Goal: Task Accomplishment & Management: Manage account settings

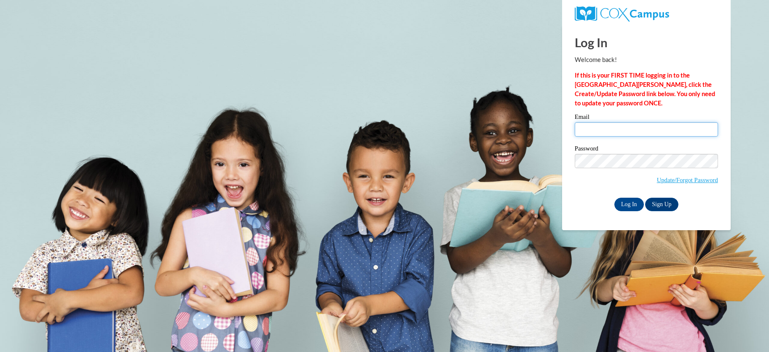
click at [607, 126] on input "Email" at bounding box center [646, 129] width 143 height 14
type input "lraebel@waukesha.k12.wi.us"
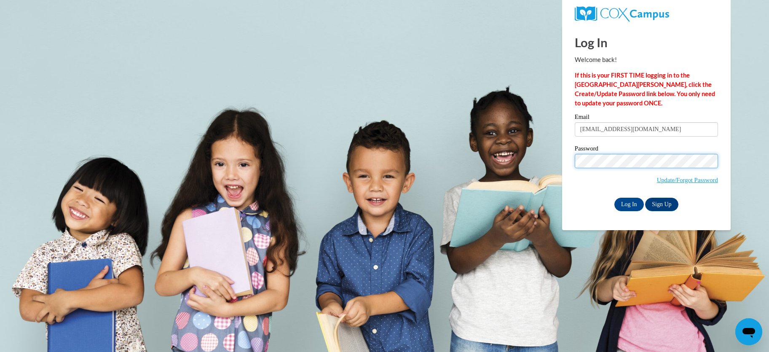
click at [614, 198] on input "Log In" at bounding box center [628, 204] width 29 height 13
click at [619, 209] on input "Log In" at bounding box center [628, 204] width 29 height 13
click at [630, 206] on input "Log In" at bounding box center [628, 204] width 29 height 13
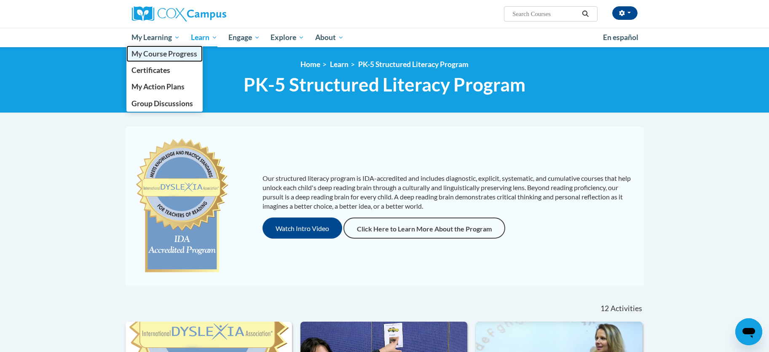
click at [165, 54] on span "My Course Progress" at bounding box center [164, 53] width 66 height 9
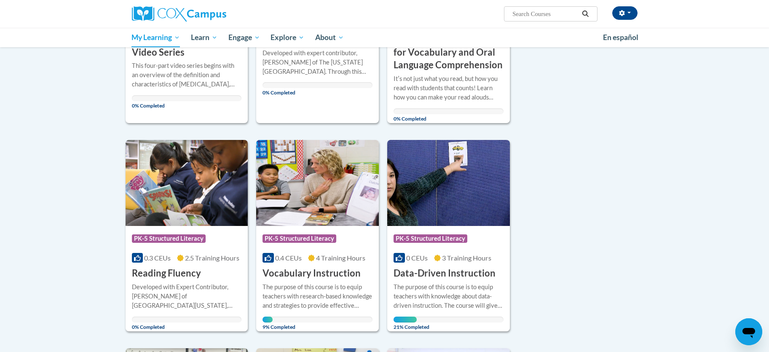
scroll to position [253, 0]
click at [446, 284] on div "The purpose of this course is to equip teachers with knowledge about data-drive…" at bounding box center [449, 296] width 110 height 28
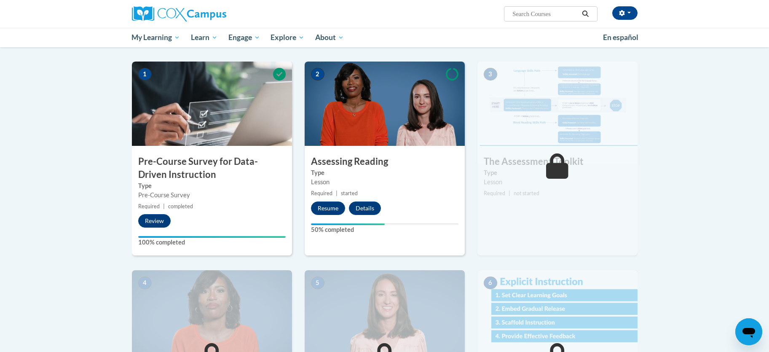
scroll to position [160, 0]
